Goal: Task Accomplishment & Management: Manage account settings

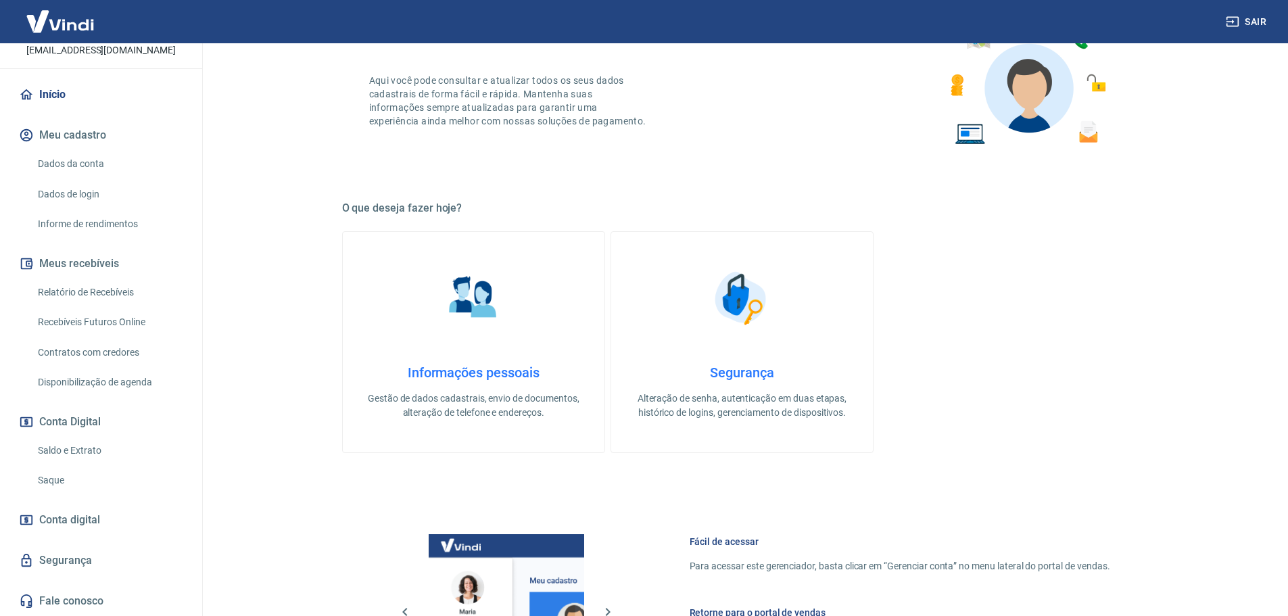
scroll to position [438, 0]
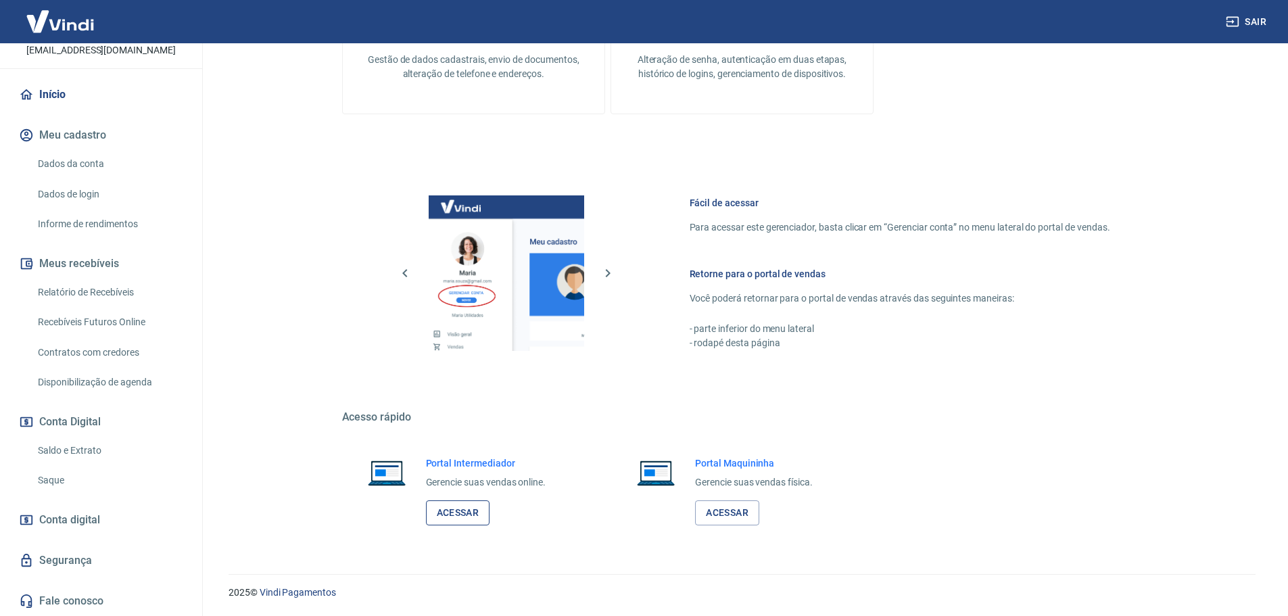
click at [479, 506] on link "Acessar" at bounding box center [458, 512] width 64 height 25
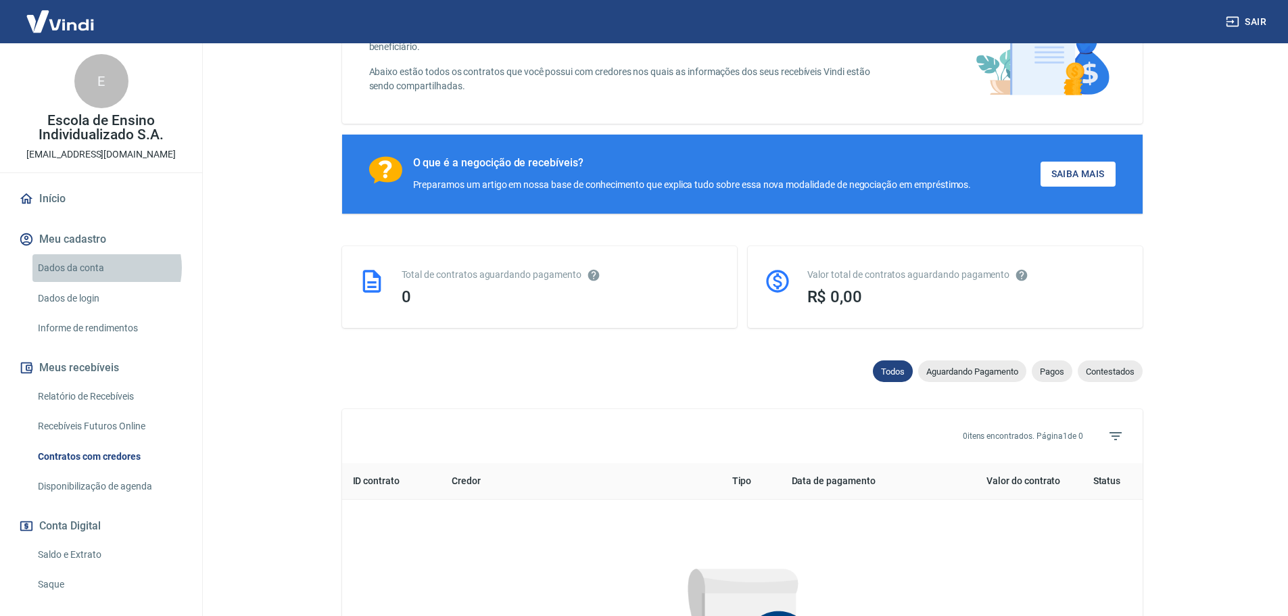
click at [106, 268] on link "Dados da conta" at bounding box center [108, 268] width 153 height 28
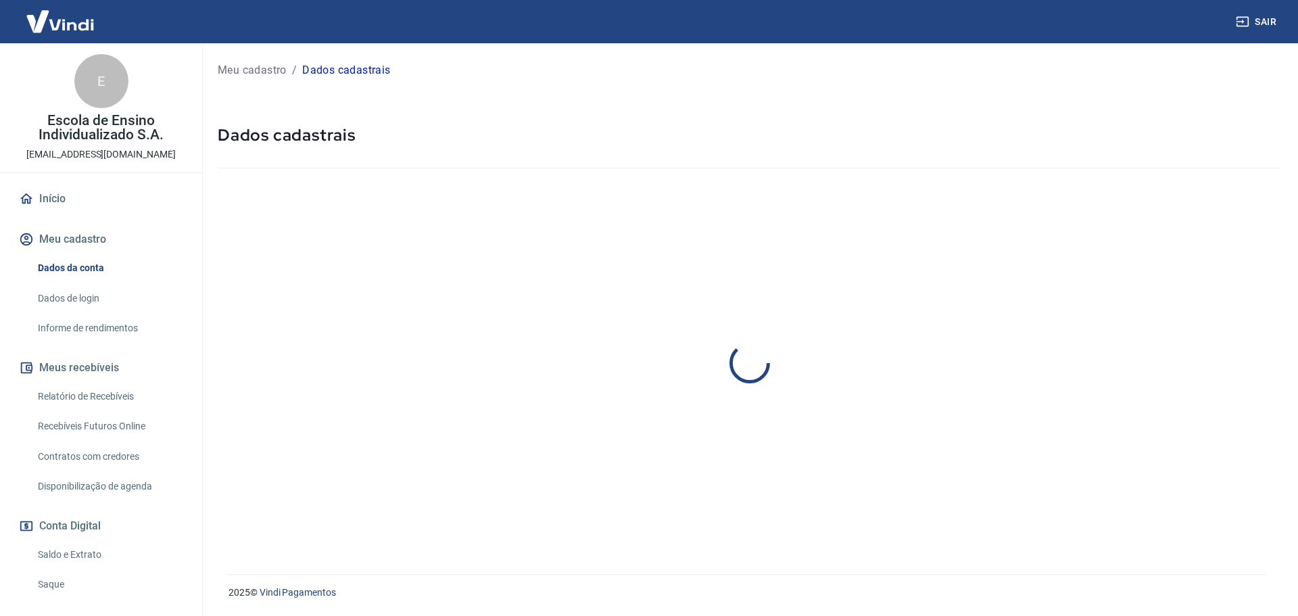
select select "ES"
select select "business"
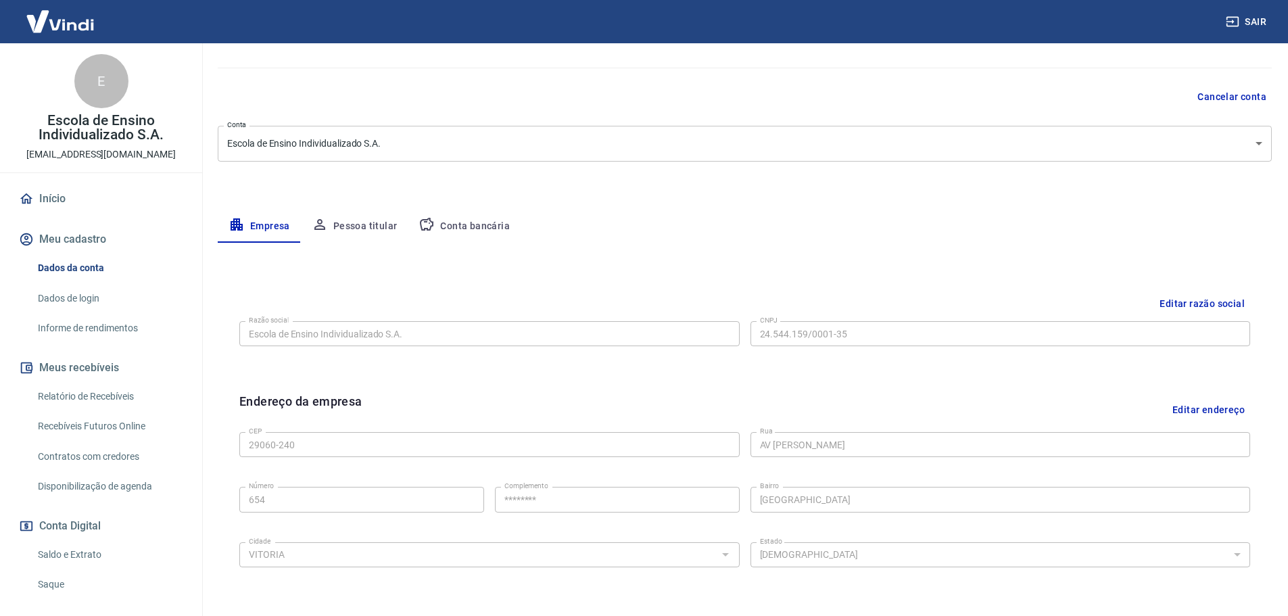
scroll to position [89, 0]
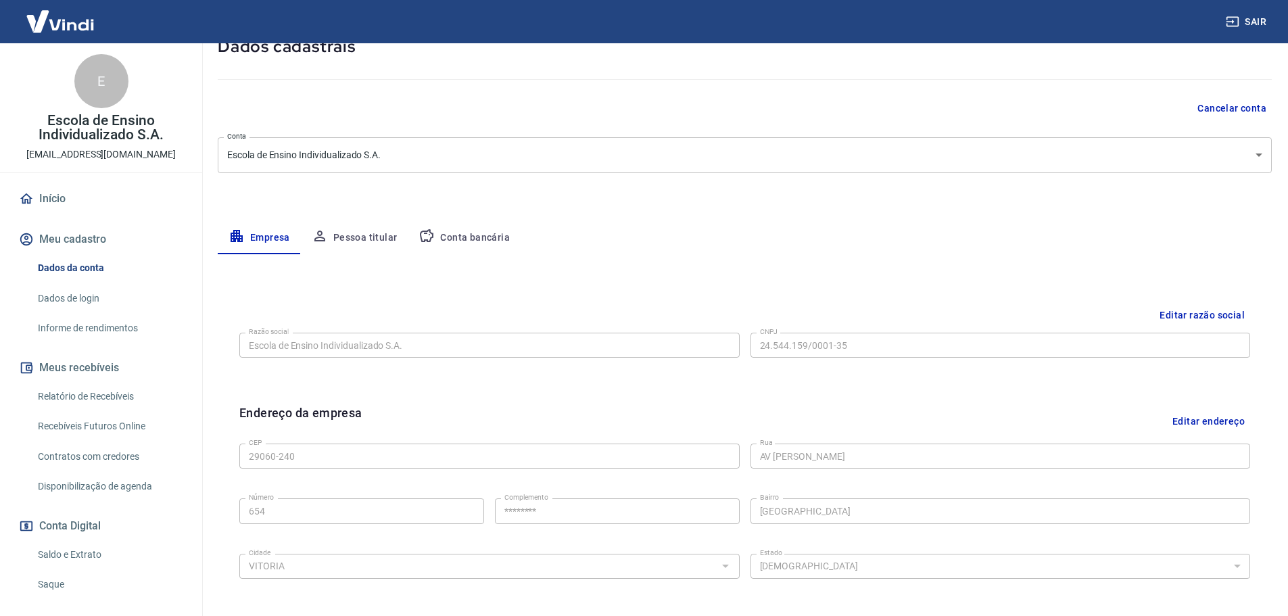
click at [117, 322] on link "Informe de rendimentos" at bounding box center [108, 328] width 153 height 28
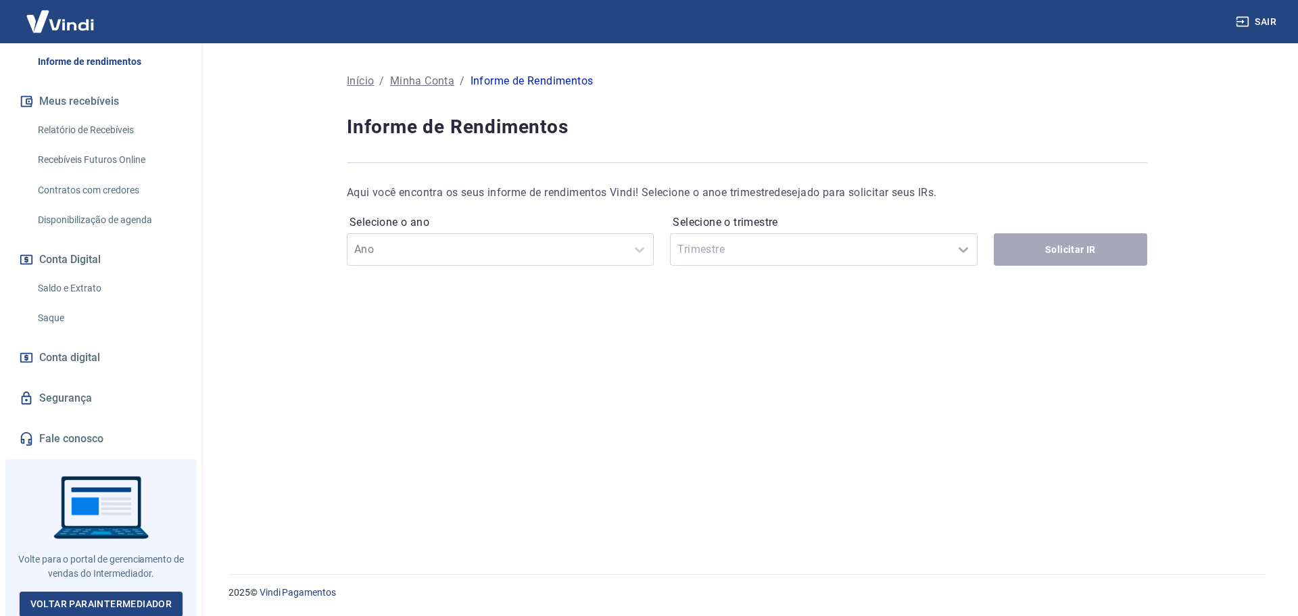
scroll to position [268, 0]
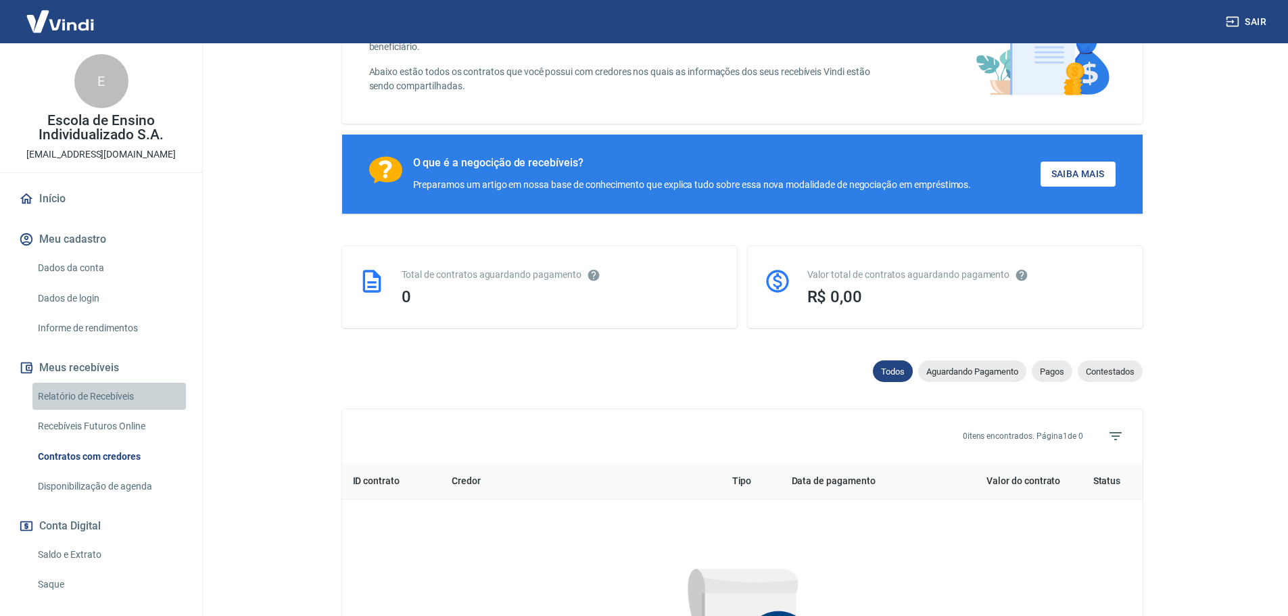
click at [126, 398] on link "Relatório de Recebíveis" at bounding box center [108, 397] width 153 height 28
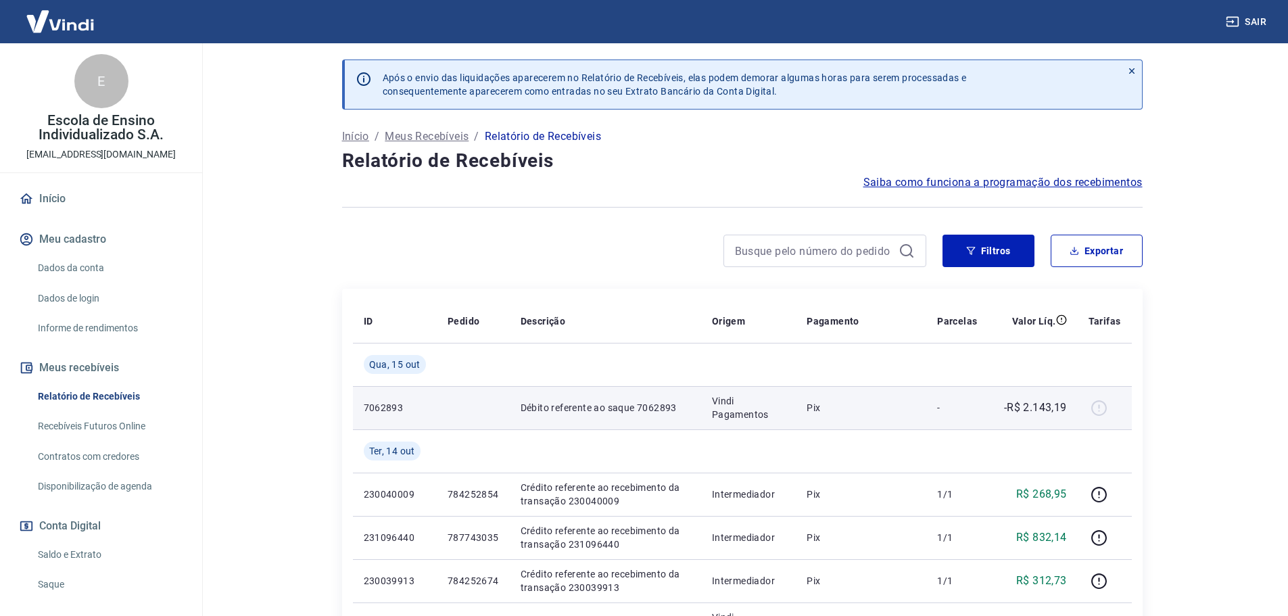
scroll to position [68, 0]
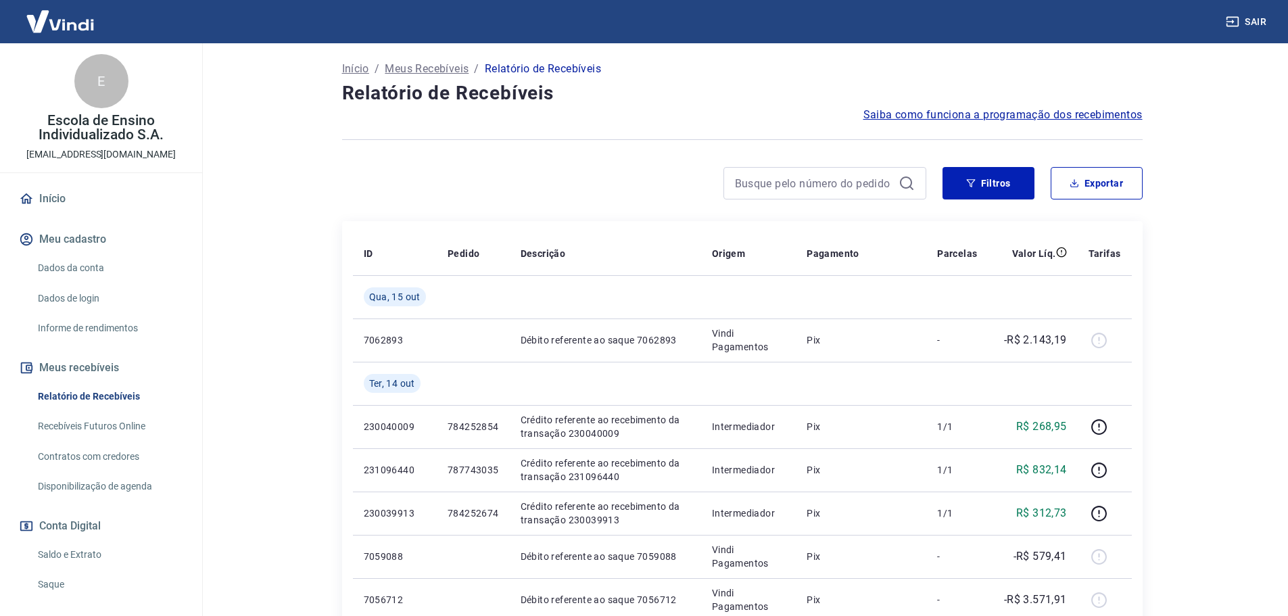
click at [92, 207] on link "Início" at bounding box center [101, 199] width 170 height 30
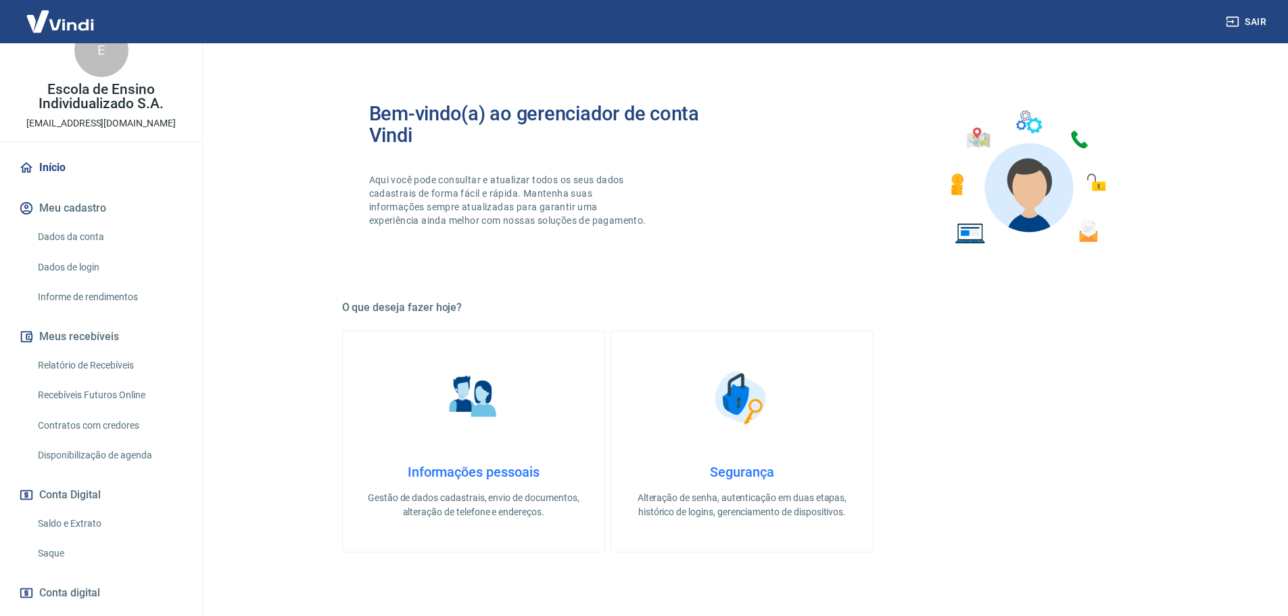
scroll to position [68, 0]
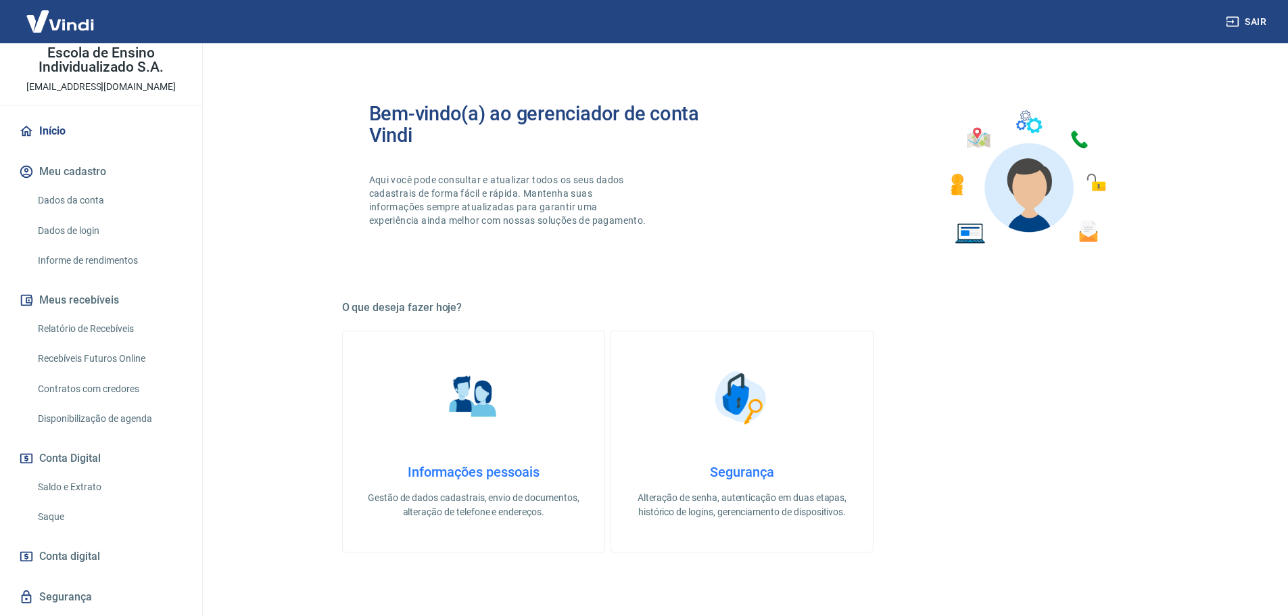
click at [71, 491] on link "Saldo e Extrato" at bounding box center [108, 487] width 153 height 28
